Goal: Navigation & Orientation: Understand site structure

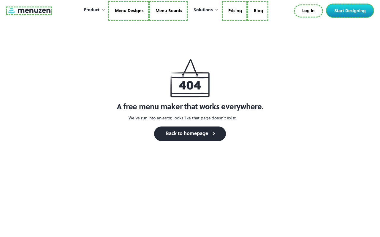
click at [28, 12] on link at bounding box center [29, 11] width 46 height 9
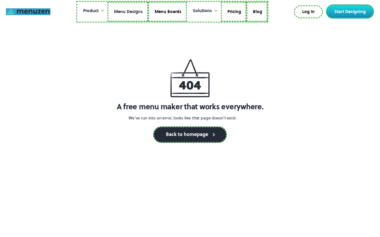
click at [128, 12] on link "Menu Designs" at bounding box center [127, 12] width 41 height 20
click at [166, 12] on link "Menu Boards" at bounding box center [168, 12] width 39 height 20
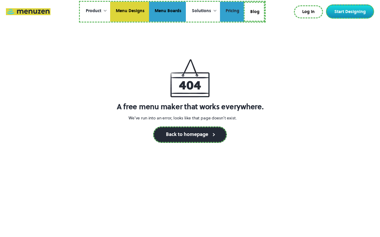
click at [231, 12] on link "Pricing" at bounding box center [232, 12] width 24 height 20
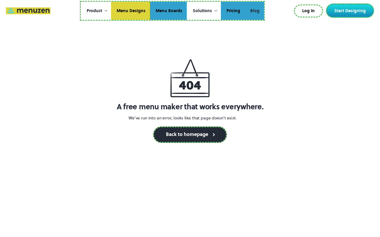
click at [254, 11] on link "Blog" at bounding box center [254, 11] width 19 height 18
click at [310, 11] on link "Log In" at bounding box center [308, 10] width 29 height 13
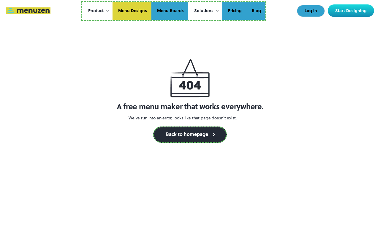
click at [351, 11] on link "Start Designing" at bounding box center [351, 10] width 46 height 12
